Goal: Task Accomplishment & Management: Manage account settings

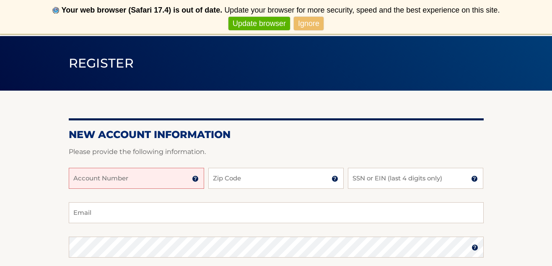
scroll to position [53, 0]
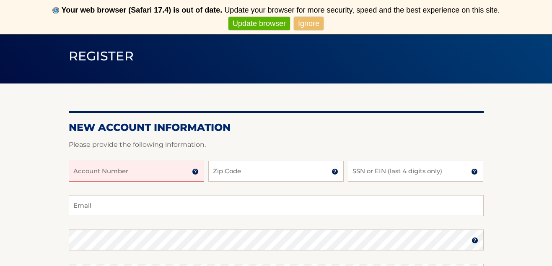
click at [196, 172] on img at bounding box center [195, 171] width 7 height 7
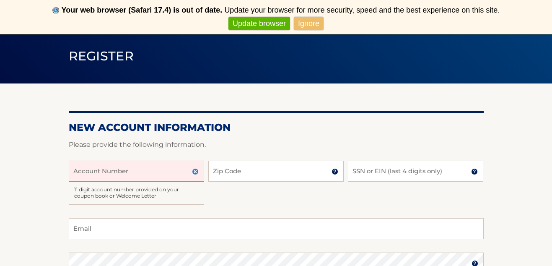
click at [164, 168] on input "Account Number" at bounding box center [136, 170] width 135 height 21
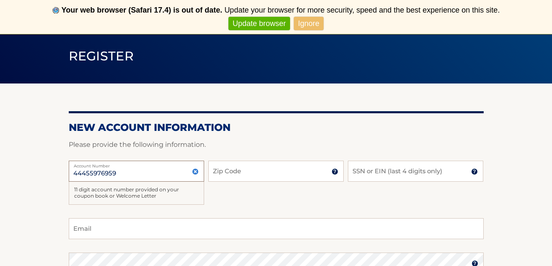
type input "44455976959"
type input "10604"
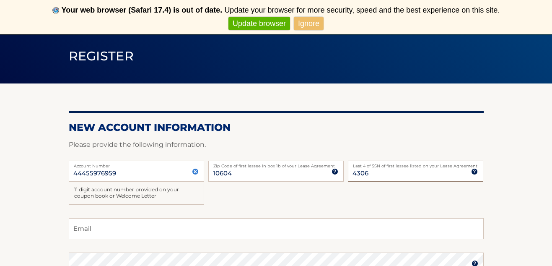
type input "4306"
type input "marissa.kameno@gmail.com"
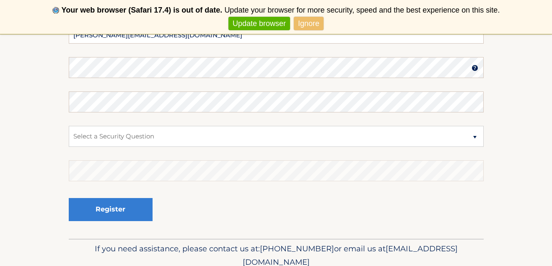
scroll to position [252, 0]
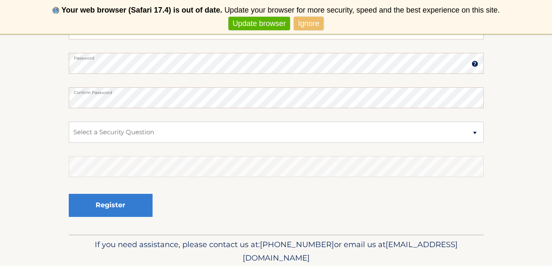
click at [128, 61] on main "Register New Account Information Please provide the following information. 4445…" at bounding box center [276, 7] width 552 height 453
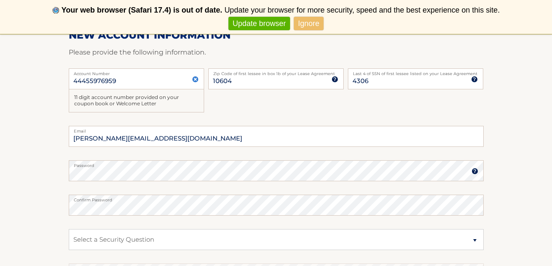
scroll to position [152, 0]
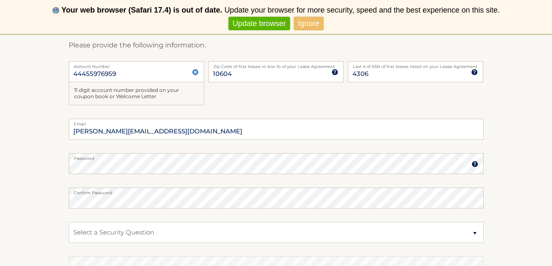
click at [441, 181] on fieldset "marissa.kameno@gmail.com Email Password Password should be a minimum of 6 chara…" at bounding box center [276, 227] width 415 height 216
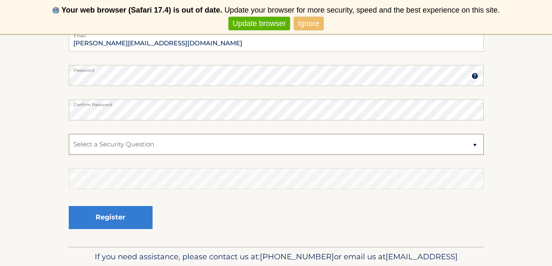
scroll to position [245, 0]
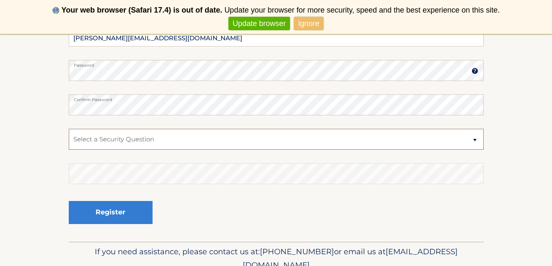
select select "1"
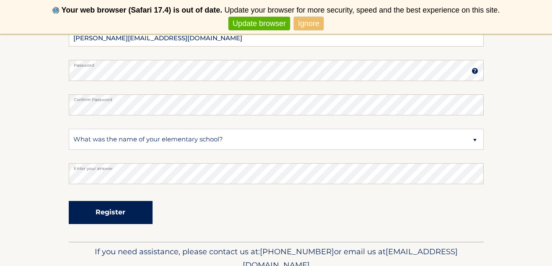
click at [126, 209] on button "Register" at bounding box center [111, 212] width 84 height 23
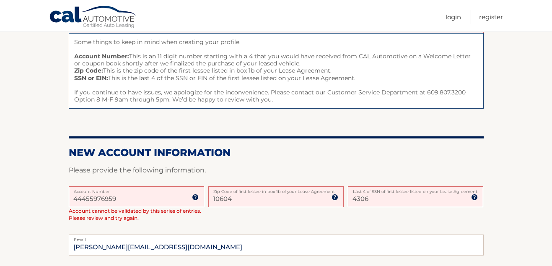
scroll to position [99, 0]
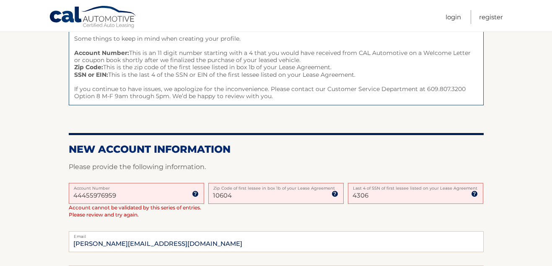
click at [157, 191] on input "44455976959" at bounding box center [136, 193] width 135 height 21
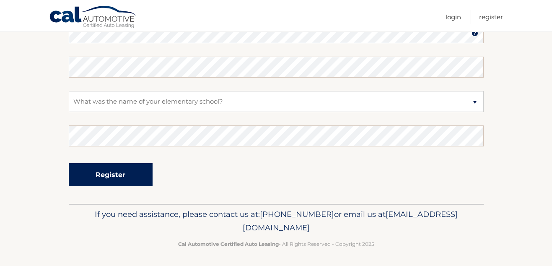
scroll to position [341, 0]
type input "10603"
click at [134, 170] on button "Register" at bounding box center [111, 175] width 84 height 23
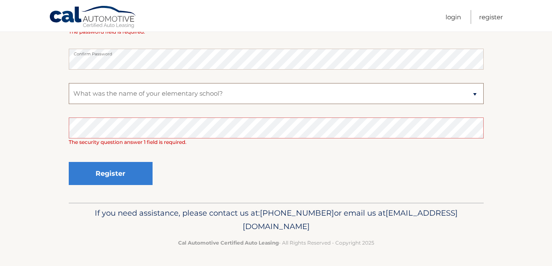
scroll to position [266, 0]
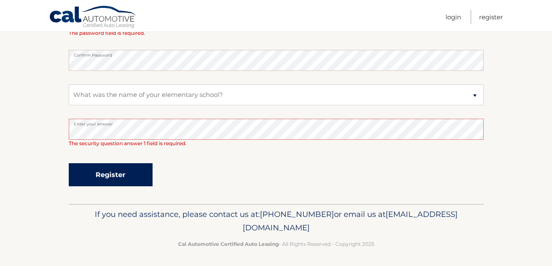
click at [134, 178] on button "Register" at bounding box center [111, 174] width 84 height 23
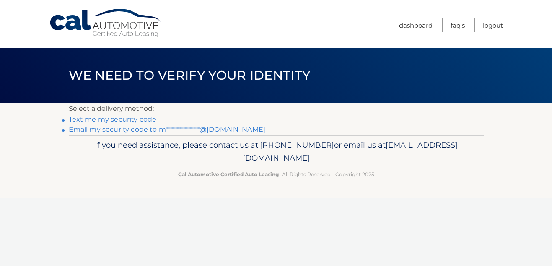
click at [161, 131] on link "**********" at bounding box center [167, 129] width 197 height 8
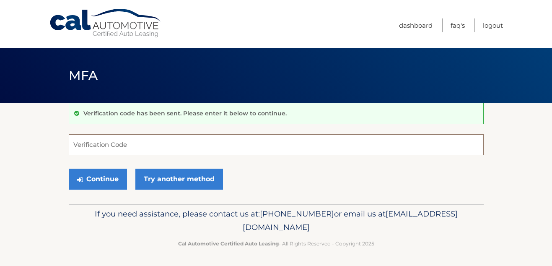
click at [180, 150] on input "Verification Code" at bounding box center [276, 144] width 415 height 21
paste input "105154"
type input "105154"
click at [113, 183] on button "Continue" at bounding box center [98, 178] width 58 height 21
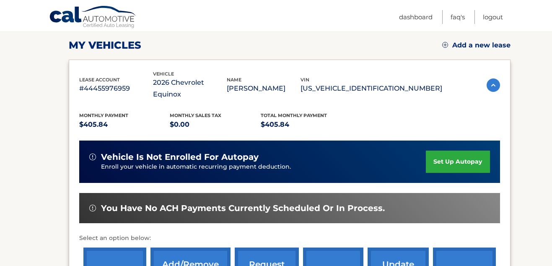
scroll to position [116, 0]
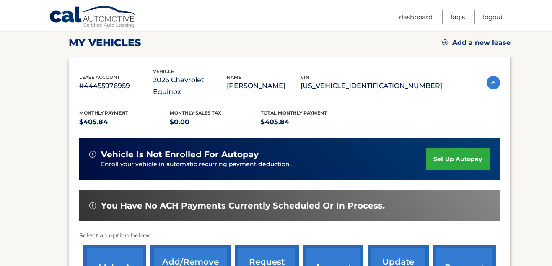
click at [457, 149] on link "set up autopay" at bounding box center [458, 159] width 64 height 22
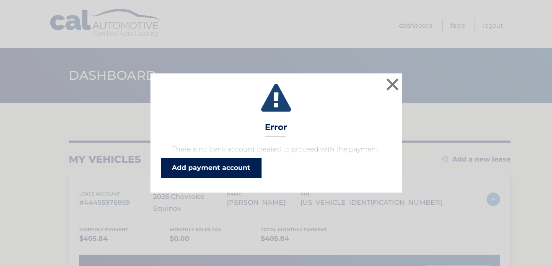
click at [242, 170] on link "Add payment account" at bounding box center [211, 167] width 101 height 20
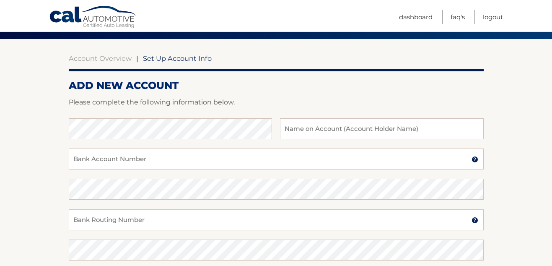
scroll to position [69, 0]
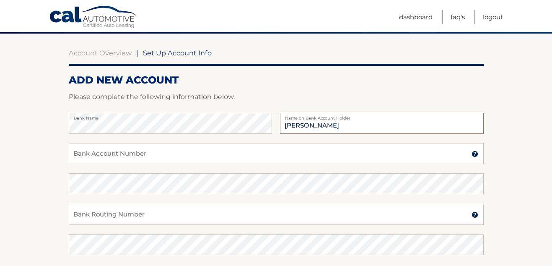
type input "[PERSON_NAME]"
click at [127, 155] on input "Bank Account Number" at bounding box center [276, 153] width 415 height 21
type input "750465158"
click at [105, 216] on input "750465158" at bounding box center [276, 214] width 415 height 21
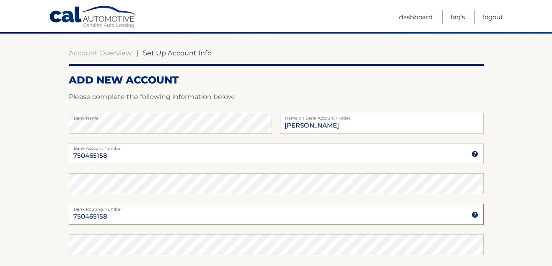
click at [105, 216] on input "750465158" at bounding box center [276, 214] width 415 height 21
click at [102, 218] on input "Bank Routing Number" at bounding box center [276, 214] width 415 height 21
type input "021000021"
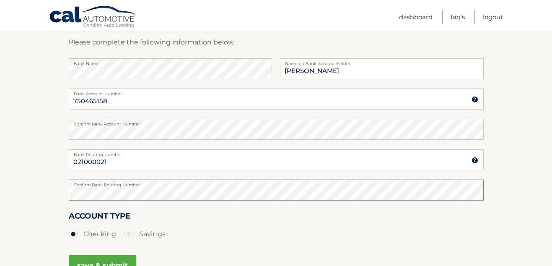
scroll to position [153, 0]
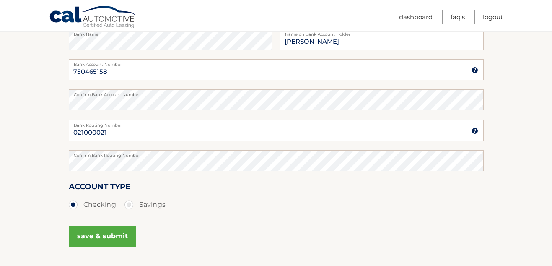
click at [113, 237] on button "save & submit" at bounding box center [102, 235] width 67 height 21
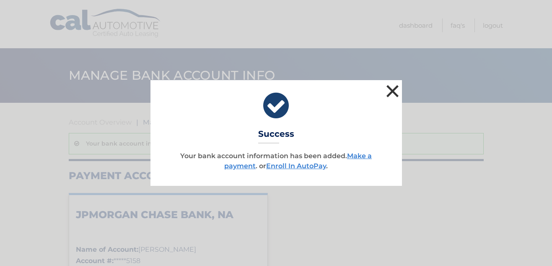
click at [392, 90] on button "×" at bounding box center [392, 91] width 17 height 17
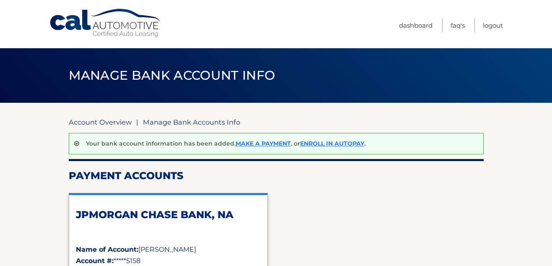
click at [123, 124] on link "Account Overview" at bounding box center [100, 122] width 63 height 8
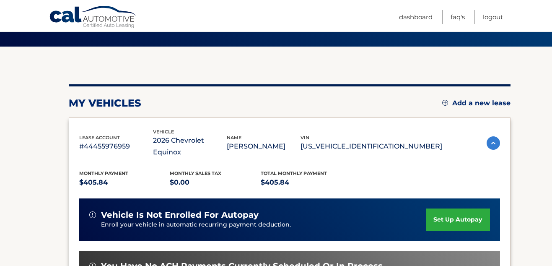
scroll to position [58, 0]
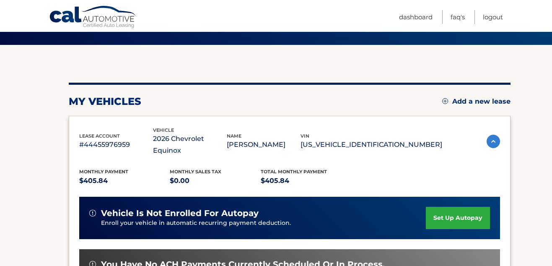
click at [445, 206] on link "set up autopay" at bounding box center [458, 217] width 64 height 22
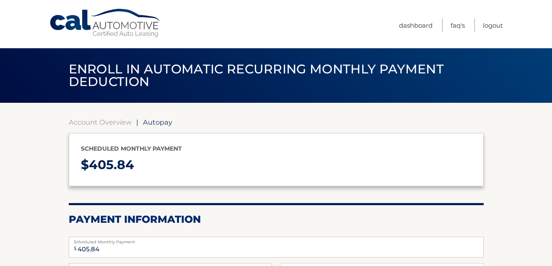
select select "NDJjOTY5OGEtNTE5MS00MGQ0LTkxYTEtNzc4Y2ZmZWYzMWE1"
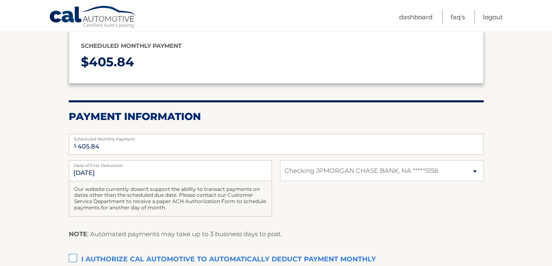
scroll to position [129, 0]
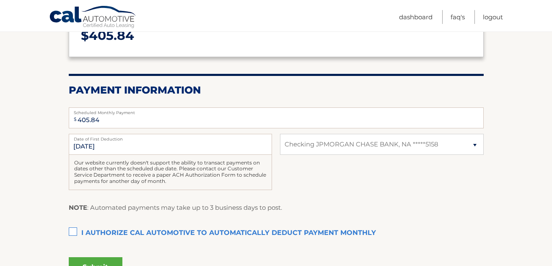
click at [75, 230] on label "I authorize cal automotive to automatically deduct payment monthly This checkbo…" at bounding box center [276, 232] width 415 height 17
click at [0, 0] on input "I authorize cal automotive to automatically deduct payment monthly This checkbo…" at bounding box center [0, 0] width 0 height 0
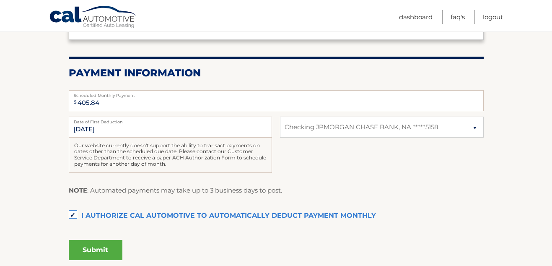
scroll to position [142, 0]
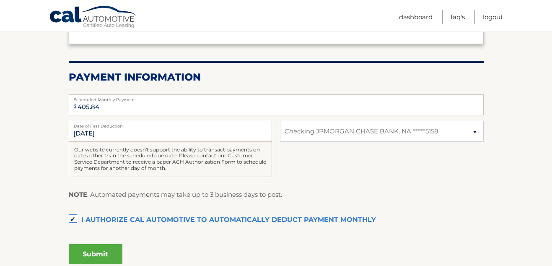
click at [98, 256] on button "Submit" at bounding box center [96, 254] width 54 height 20
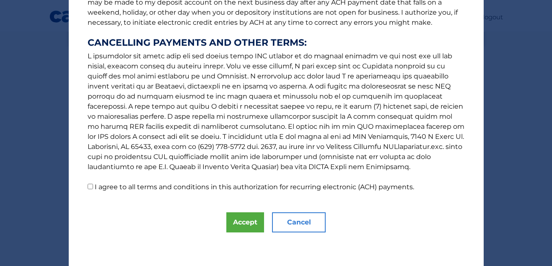
scroll to position [140, 0]
click at [248, 228] on button "Accept" at bounding box center [245, 222] width 38 height 20
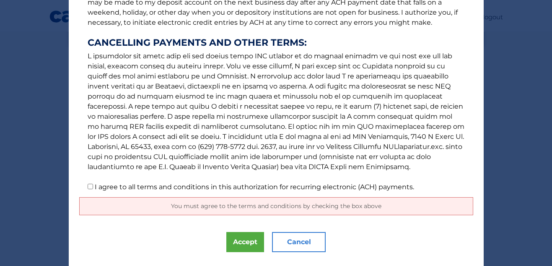
click at [90, 188] on input "I agree to all terms and conditions in this authorization for recurring electro…" at bounding box center [90, 185] width 5 height 5
checkbox input "true"
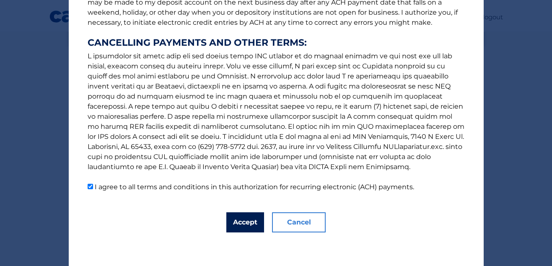
click at [245, 223] on button "Accept" at bounding box center [245, 222] width 38 height 20
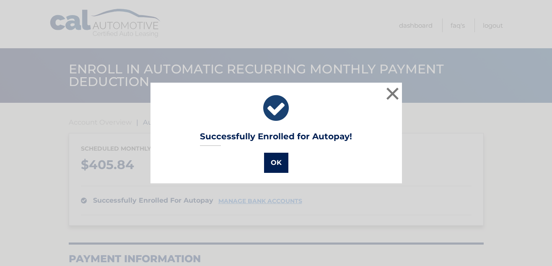
click at [273, 167] on button "OK" at bounding box center [276, 162] width 24 height 20
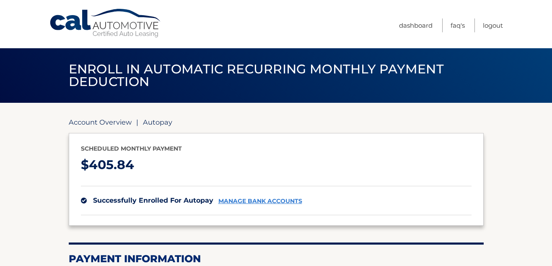
click at [105, 122] on link "Account Overview" at bounding box center [100, 122] width 63 height 8
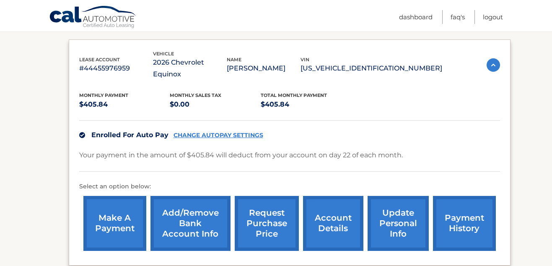
scroll to position [157, 0]
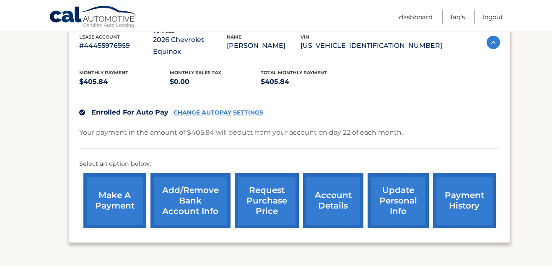
click at [126, 176] on link "make a payment" at bounding box center [114, 200] width 63 height 55
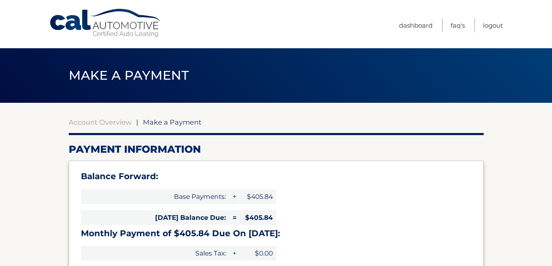
select select "NDJjOTY5OGEtNTE5MS00MGQ0LTkxYTEtNzc4Y2ZmZWYzMWE1"
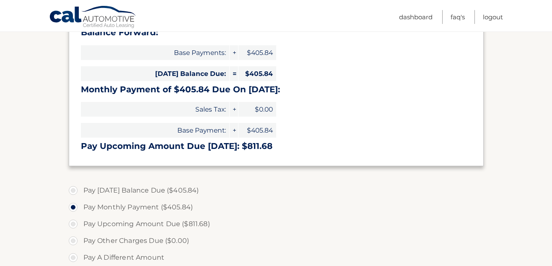
scroll to position [150, 0]
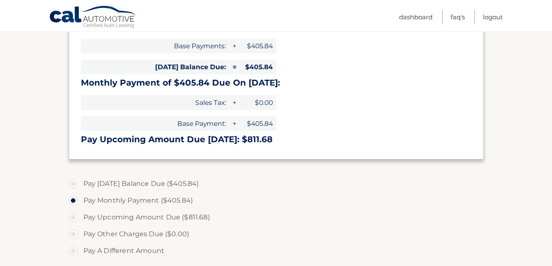
click at [83, 181] on label "Pay Today's Balance Due ($405.84)" at bounding box center [276, 183] width 415 height 17
click at [80, 181] on input "Pay Today's Balance Due ($405.84)" at bounding box center [76, 181] width 8 height 13
radio input "true"
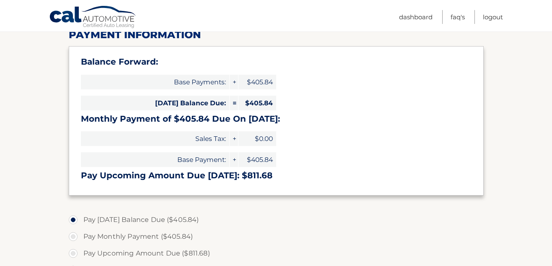
scroll to position [353, 0]
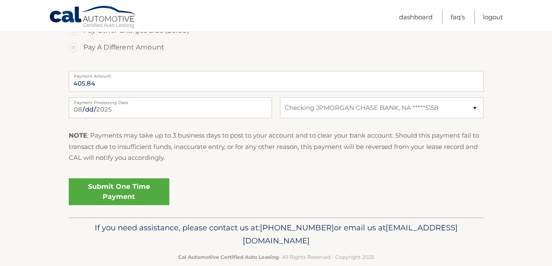
click at [136, 201] on link "Submit One Time Payment" at bounding box center [119, 191] width 101 height 27
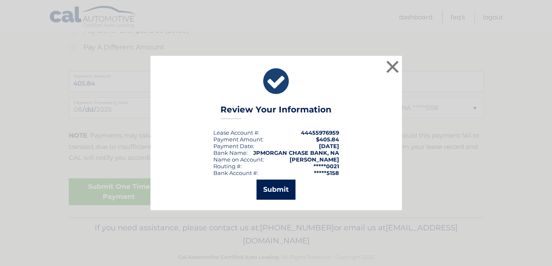
click at [283, 184] on button "Submit" at bounding box center [275, 189] width 39 height 20
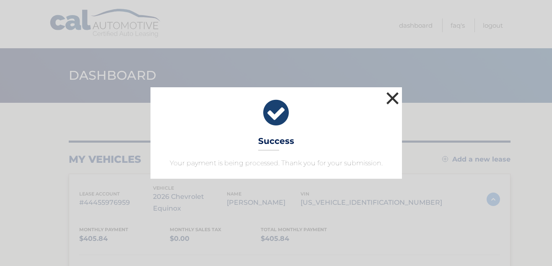
click at [390, 100] on button "×" at bounding box center [392, 98] width 17 height 17
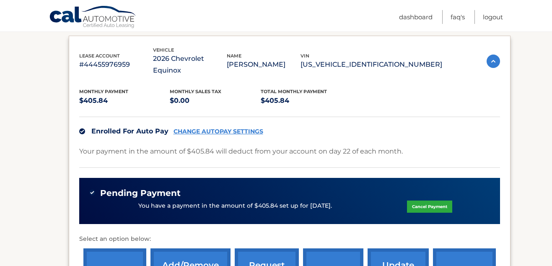
scroll to position [114, 0]
